Goal: Task Accomplishment & Management: Manage account settings

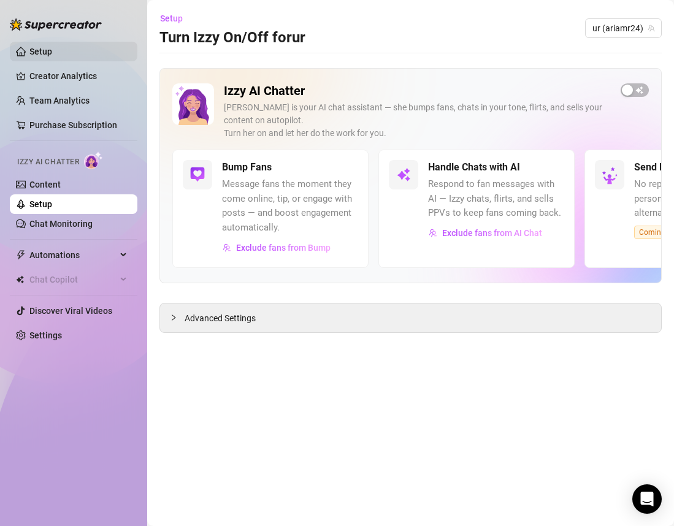
click at [52, 55] on link "Setup" at bounding box center [40, 52] width 23 height 10
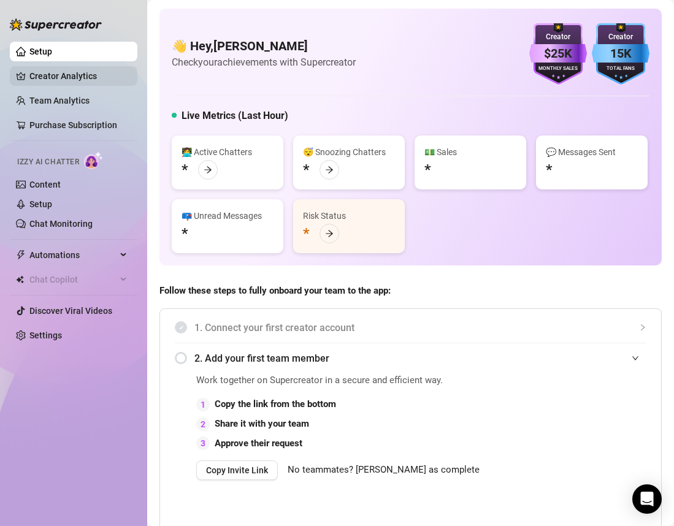
click at [61, 74] on link "Creator Analytics" at bounding box center [78, 76] width 98 height 20
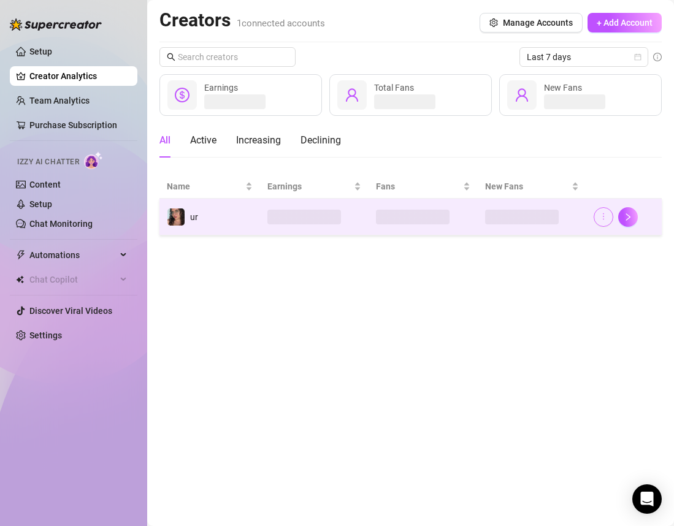
click at [607, 218] on icon "more" at bounding box center [603, 216] width 9 height 9
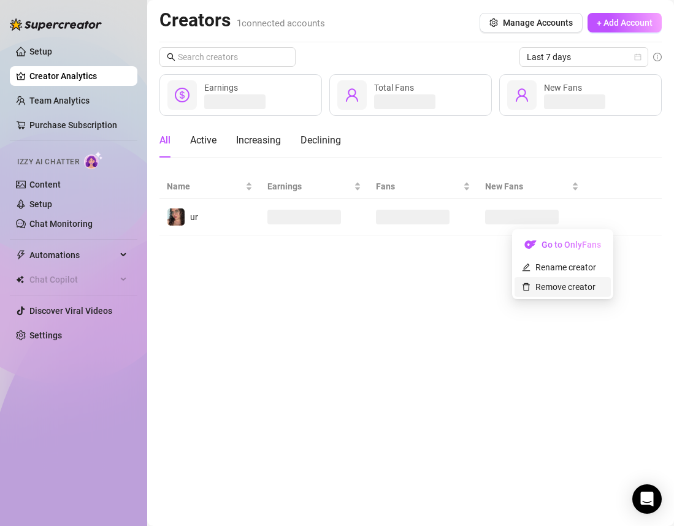
click at [560, 286] on link "Remove creator" at bounding box center [559, 287] width 74 height 10
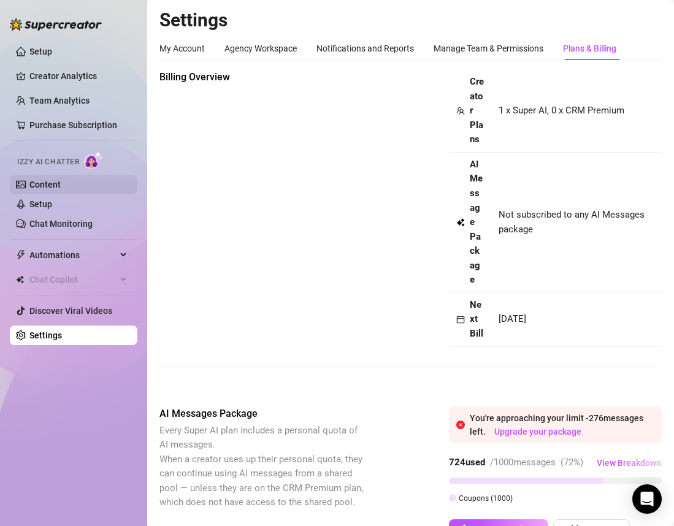
click at [59, 180] on link "Content" at bounding box center [44, 185] width 31 height 10
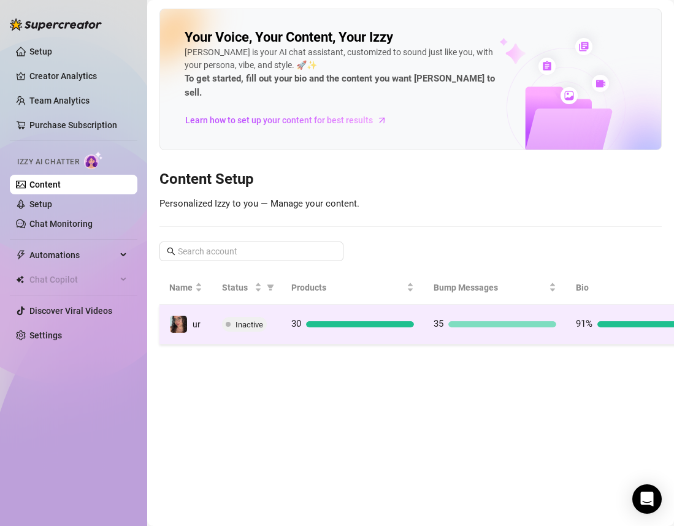
click at [466, 321] on div at bounding box center [502, 324] width 108 height 6
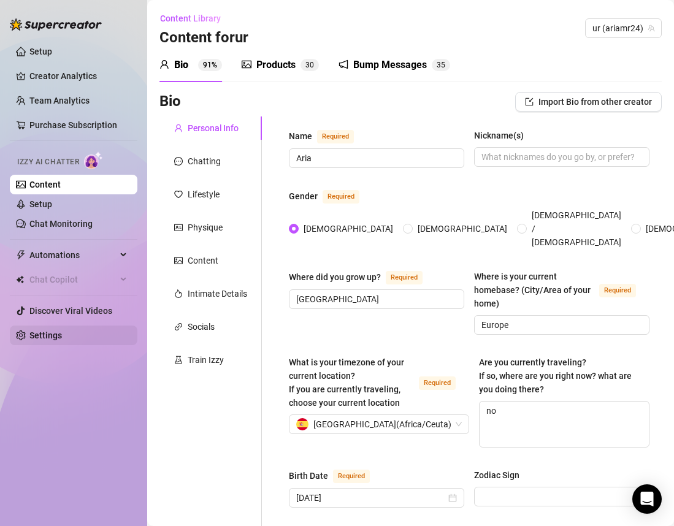
click at [60, 333] on link "Settings" at bounding box center [45, 335] width 32 height 10
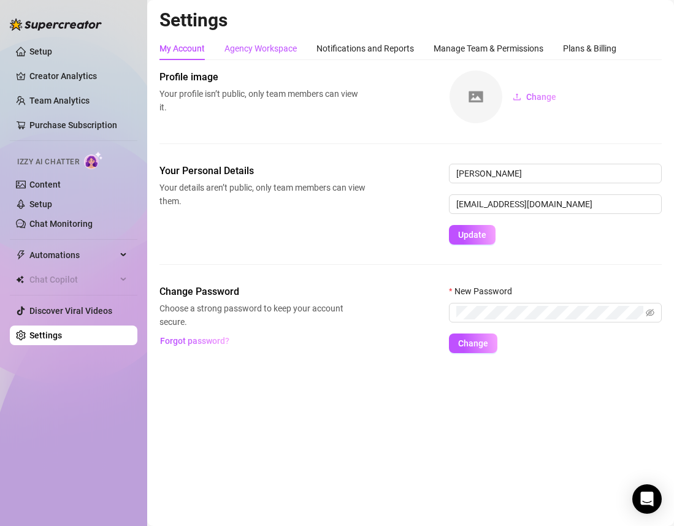
click at [254, 54] on div "Agency Workspace" at bounding box center [260, 48] width 72 height 13
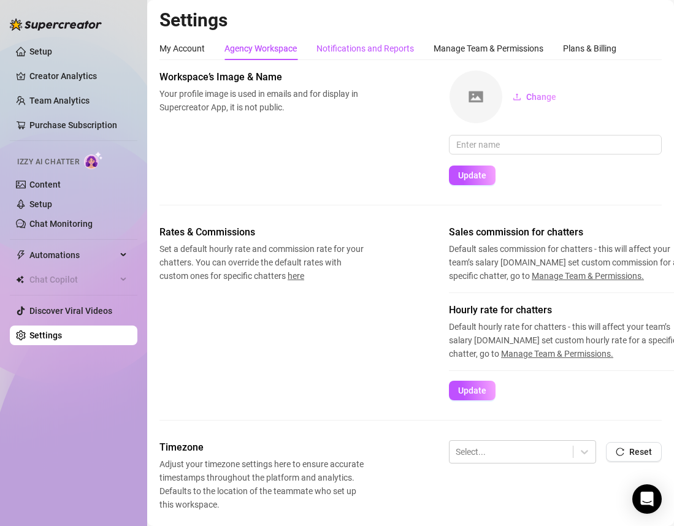
click at [348, 52] on div "Notifications and Reports" at bounding box center [364, 48] width 97 height 13
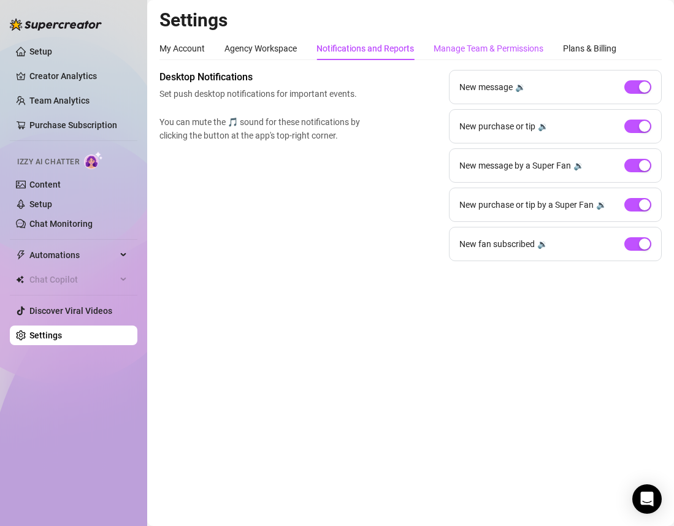
click at [481, 50] on div "Manage Team & Permissions" at bounding box center [488, 48] width 110 height 13
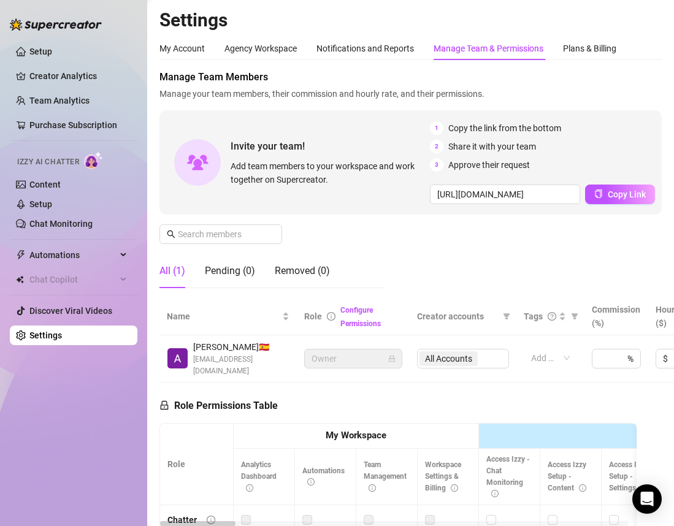
click at [242, 351] on span "[PERSON_NAME] 🇪🇸" at bounding box center [241, 346] width 96 height 13
click at [587, 48] on div "Plans & Billing" at bounding box center [589, 48] width 53 height 13
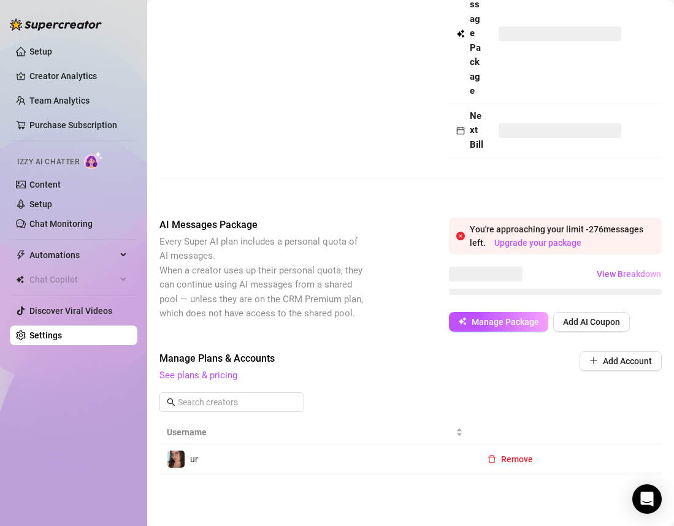
scroll to position [245, 0]
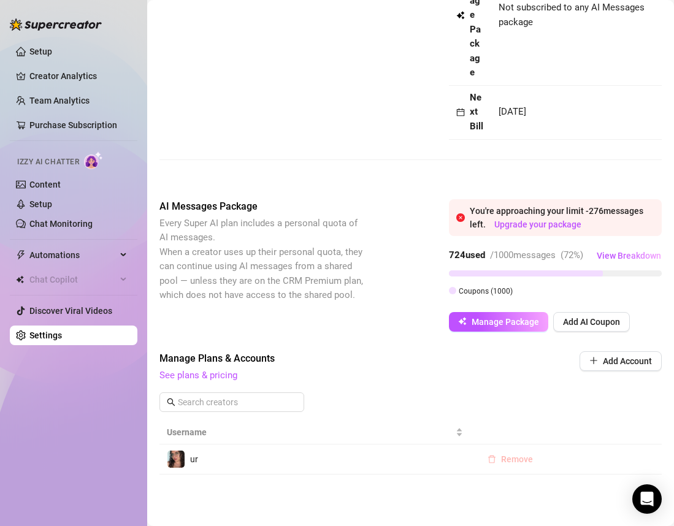
click at [501, 457] on span "Remove" at bounding box center [517, 459] width 32 height 10
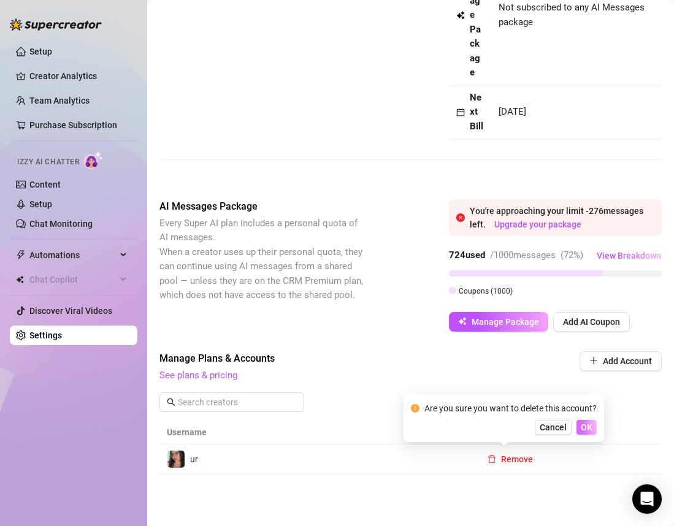
click at [585, 427] on span "OK" at bounding box center [586, 427] width 12 height 10
